Goal: Task Accomplishment & Management: Use online tool/utility

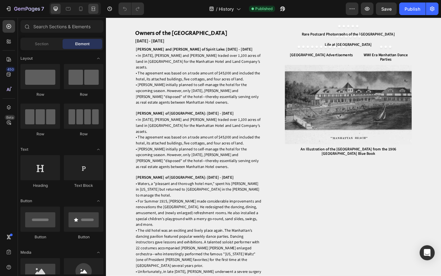
scroll to position [1555, 0]
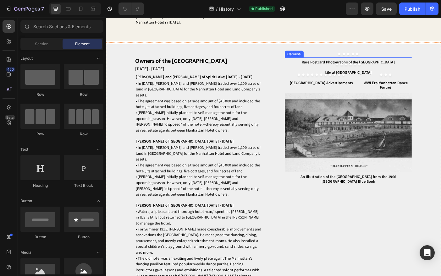
click at [368, 60] on button "Dot" at bounding box center [369, 59] width 3 height 3
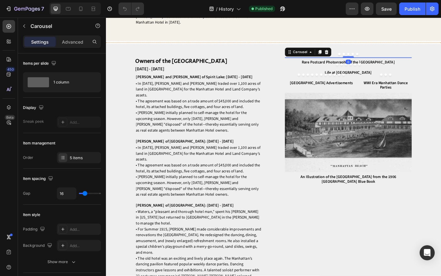
click at [441, 66] on icon "Carousel Next Arrow" at bounding box center [445, 63] width 6 height 8
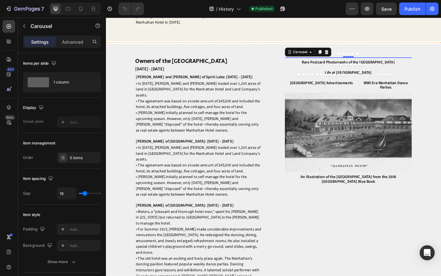
click at [312, 66] on icon "Carousel Back Arrow" at bounding box center [313, 63] width 6 height 8
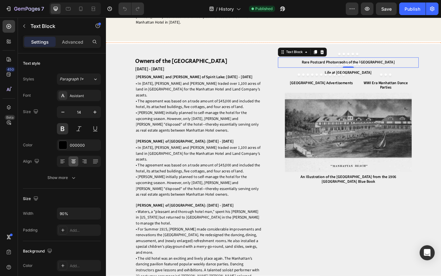
click at [348, 71] on strong "Rare Postcard Photographs of the [GEOGRAPHIC_DATA]" at bounding box center [379, 68] width 105 height 6
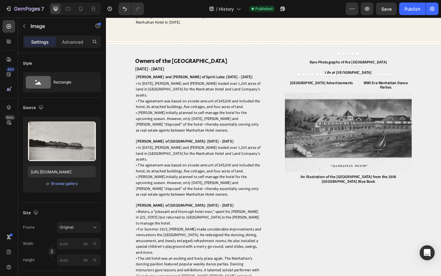
click at [401, 63] on img at bounding box center [378, 63] width 143 height 0
click at [389, 60] on button "Dot" at bounding box center [389, 59] width 3 height 3
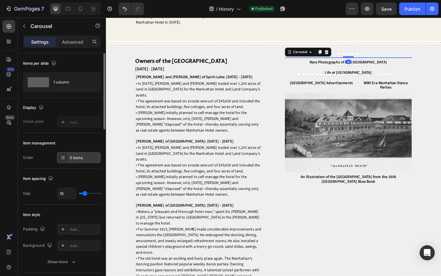
click at [83, 161] on div "5 items" at bounding box center [79, 157] width 44 height 11
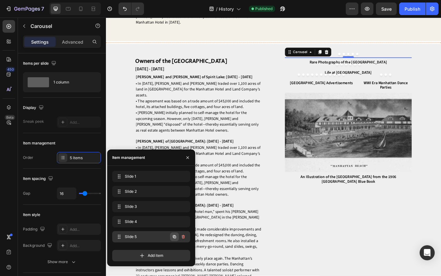
click at [174, 238] on icon "button" at bounding box center [174, 236] width 3 height 3
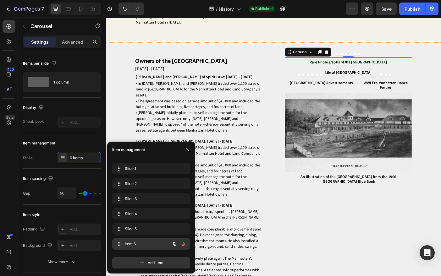
click at [146, 247] on span "Item 6" at bounding box center [143, 244] width 36 height 6
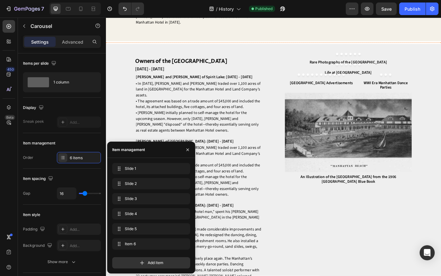
click at [384, 63] on img at bounding box center [378, 63] width 143 height 0
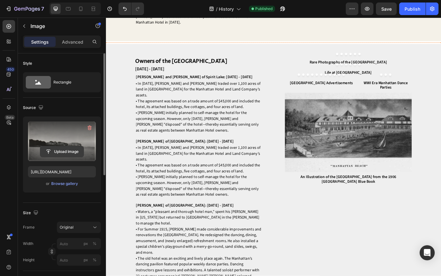
click at [71, 147] on input "file" at bounding box center [61, 152] width 43 height 11
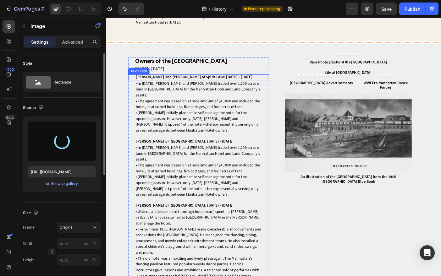
type input "[URL][DOMAIN_NAME]"
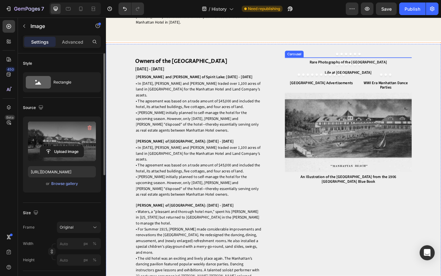
click at [366, 60] on button "Dot" at bounding box center [366, 59] width 3 height 3
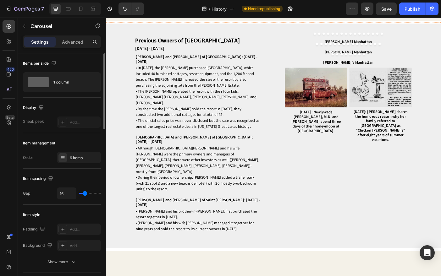
scroll to position [2615, 0]
click at [441, 55] on icon "Carousel Next Arrow" at bounding box center [445, 52] width 6 height 8
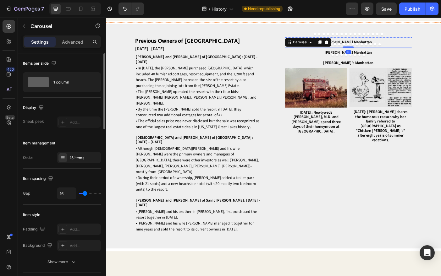
click at [441, 44] on icon "Carousel Next Arrow" at bounding box center [445, 40] width 6 height 8
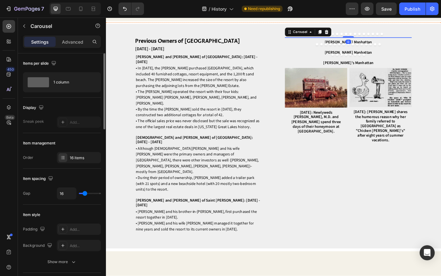
click at [441, 44] on icon "Carousel Next Arrow" at bounding box center [445, 40] width 6 height 8
click at [316, 44] on button "Carousel Back Arrow" at bounding box center [313, 40] width 8 height 8
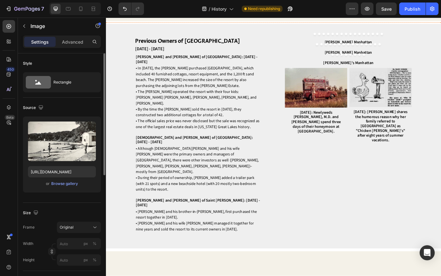
click at [351, 40] on img at bounding box center [378, 40] width 143 height 0
